Goal: Navigation & Orientation: Find specific page/section

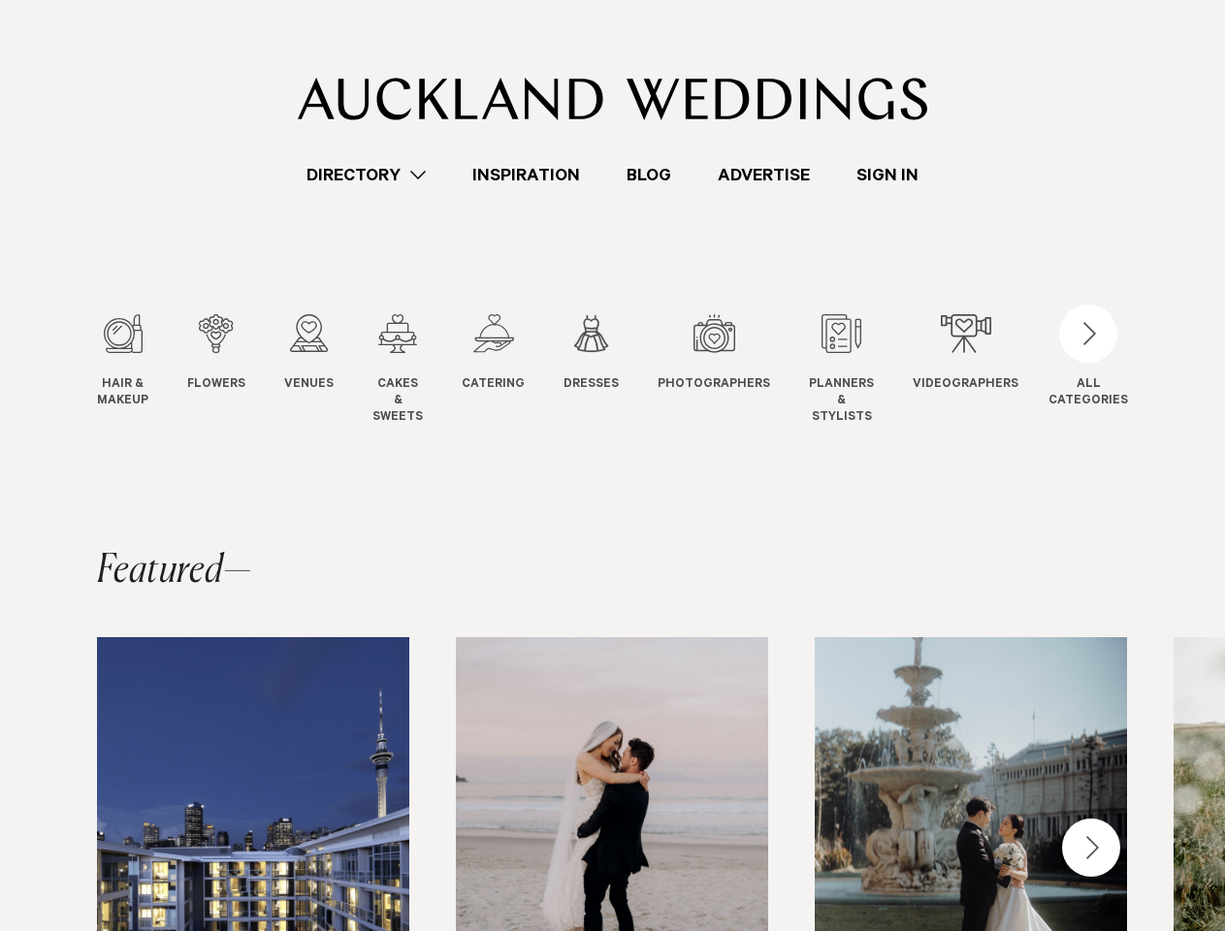
click at [368, 175] on link "Directory" at bounding box center [366, 175] width 166 height 26
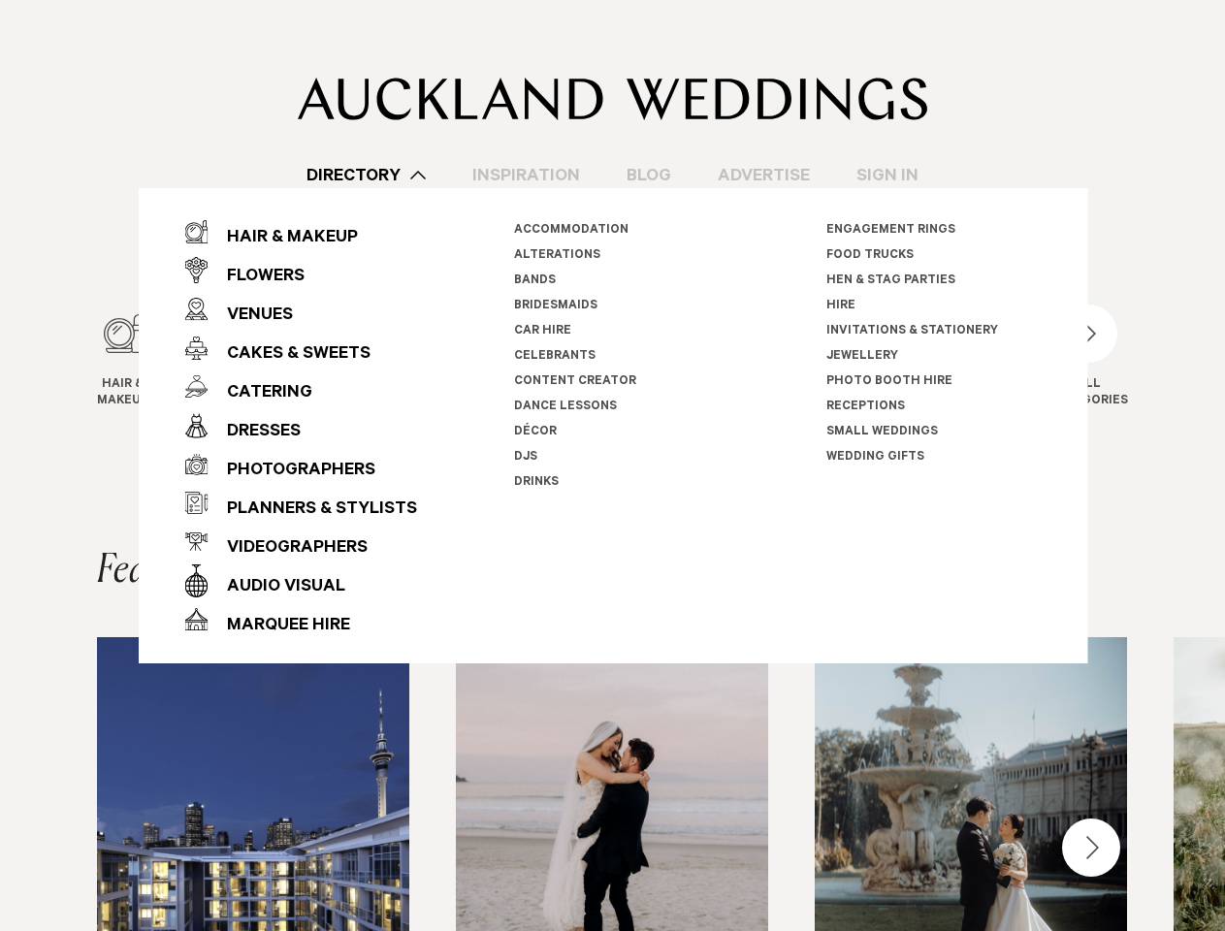
click at [1091, 360] on div "button" at bounding box center [1088, 334] width 58 height 58
